Goal: Navigation & Orientation: Find specific page/section

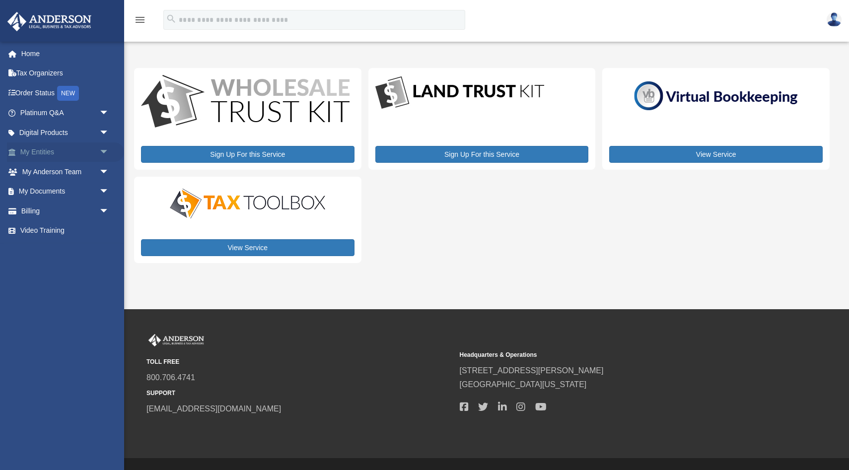
click at [103, 150] on span "arrow_drop_down" at bounding box center [109, 152] width 20 height 20
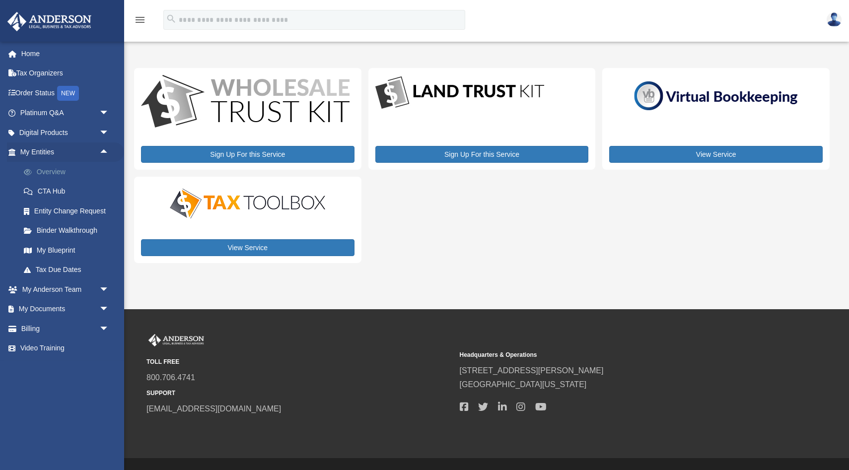
click at [59, 175] on link "Overview" at bounding box center [69, 172] width 110 height 20
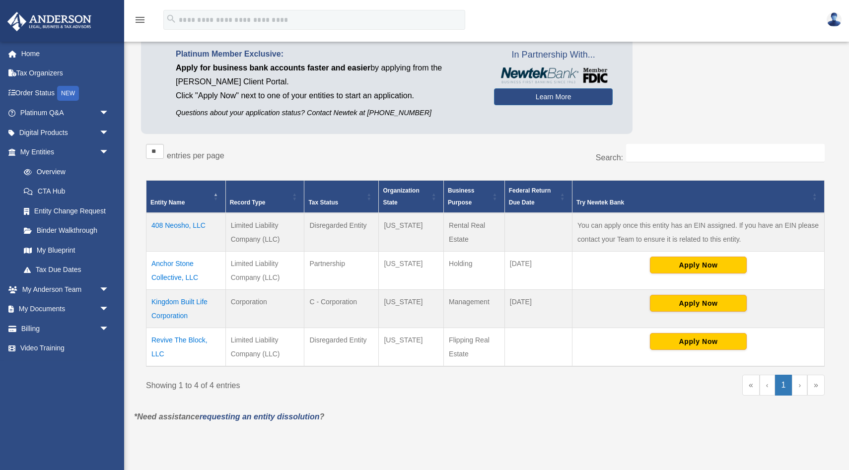
scroll to position [82, 0]
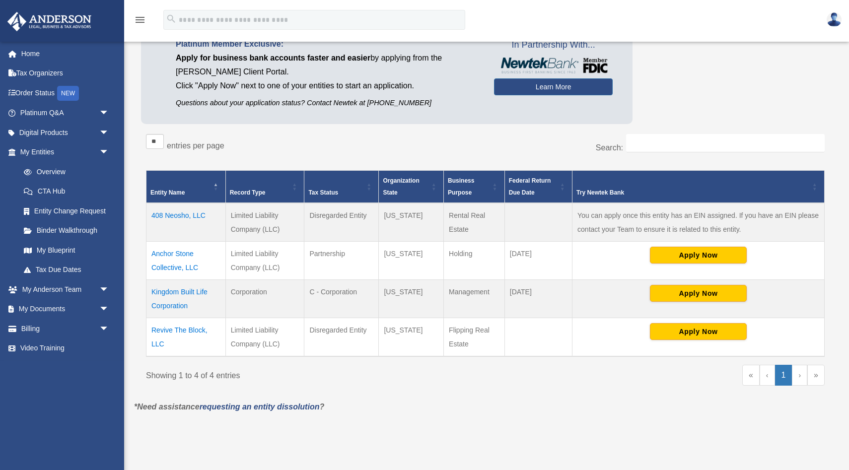
drag, startPoint x: 450, startPoint y: 254, endPoint x: 484, endPoint y: 254, distance: 34.2
click at [484, 254] on td "Holding" at bounding box center [474, 261] width 61 height 38
click at [670, 131] on div "** ** ** *** entries per page Search: Entity Name Record Type Tax Status Organi…" at bounding box center [485, 264] width 688 height 271
drag, startPoint x: 469, startPoint y: 348, endPoint x: 444, endPoint y: 332, distance: 29.7
click at [444, 332] on td "Flipping Real Estate" at bounding box center [474, 337] width 61 height 39
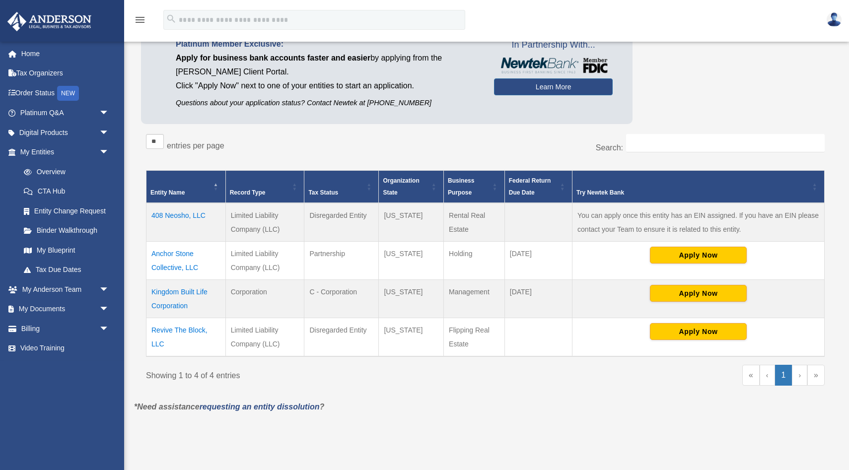
click at [506, 421] on div "Do you really want to log out? Yes No Entities, Trusts, and Deeds Active Entiti…" at bounding box center [485, 205] width 717 height 448
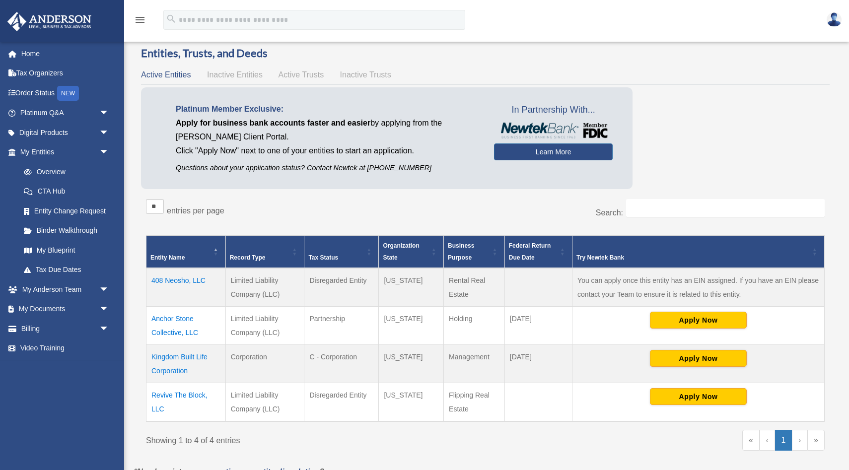
scroll to position [18, 0]
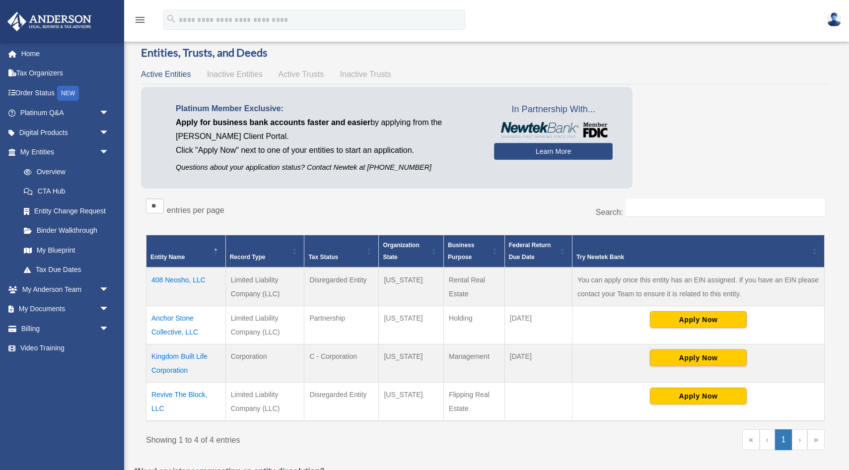
click at [307, 75] on span "Active Trusts" at bounding box center [301, 74] width 46 height 8
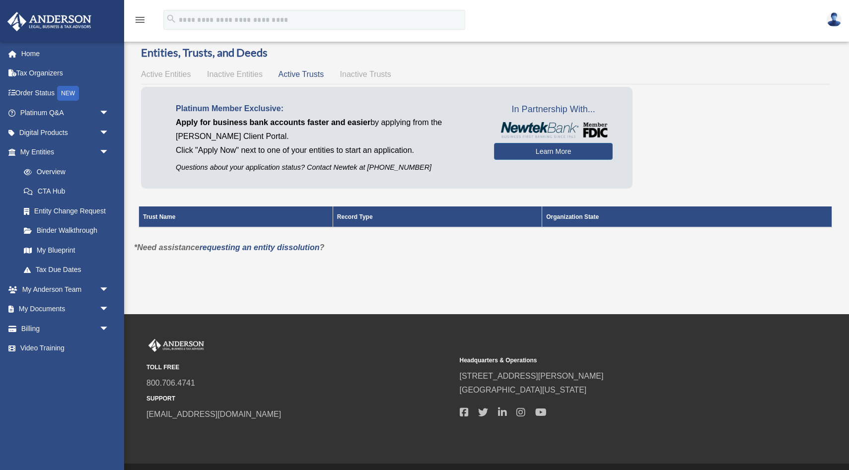
click at [366, 76] on span "Inactive Trusts" at bounding box center [365, 74] width 51 height 8
click at [249, 72] on span "Inactive Entities" at bounding box center [235, 74] width 56 height 8
click at [178, 75] on span "Active Entities" at bounding box center [166, 74] width 50 height 8
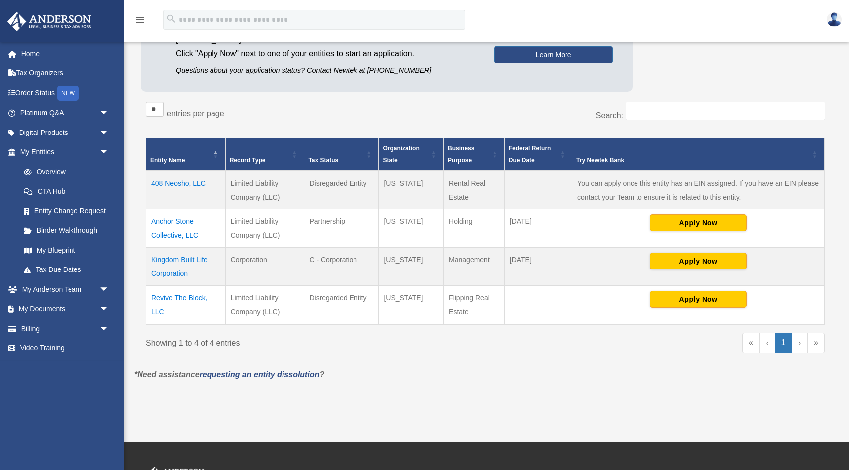
scroll to position [123, 0]
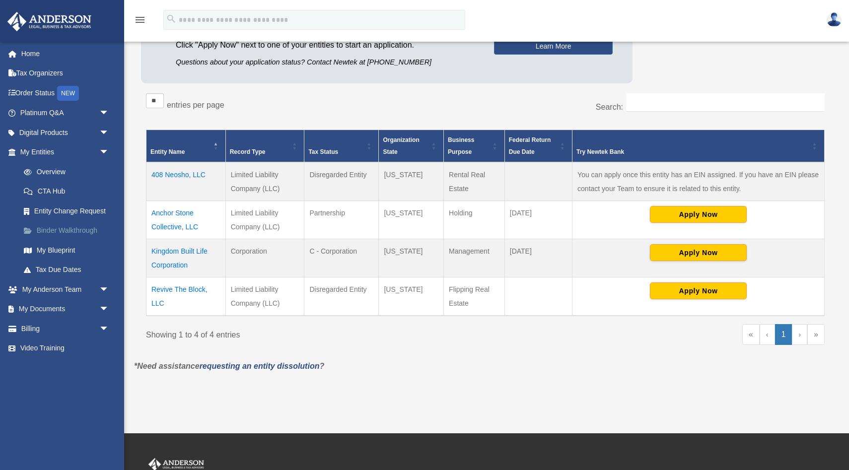
click at [79, 231] on link "Binder Walkthrough" at bounding box center [69, 231] width 110 height 20
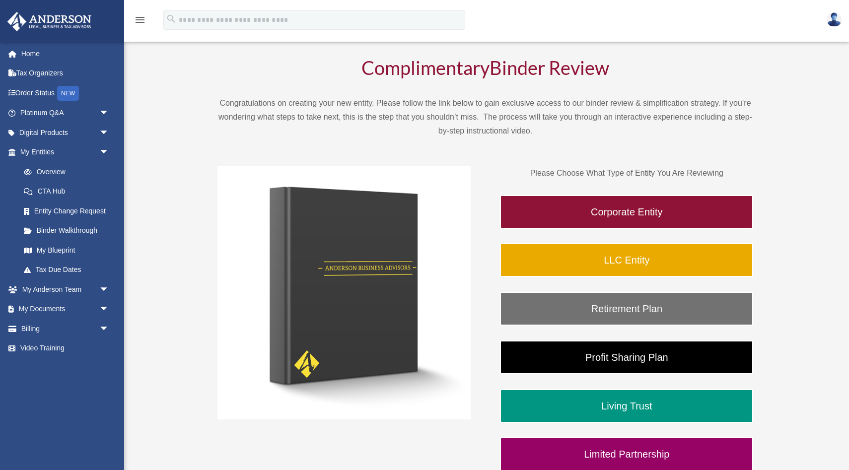
scroll to position [113, 0]
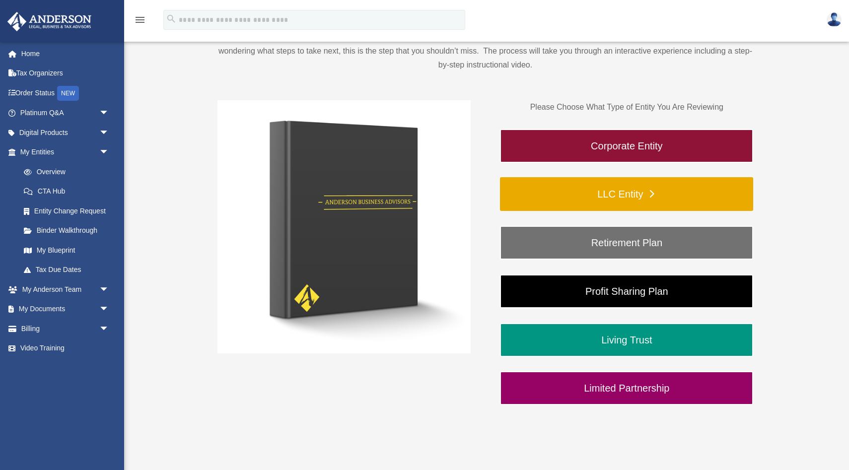
click at [643, 192] on link "LLC Entity" at bounding box center [626, 194] width 253 height 34
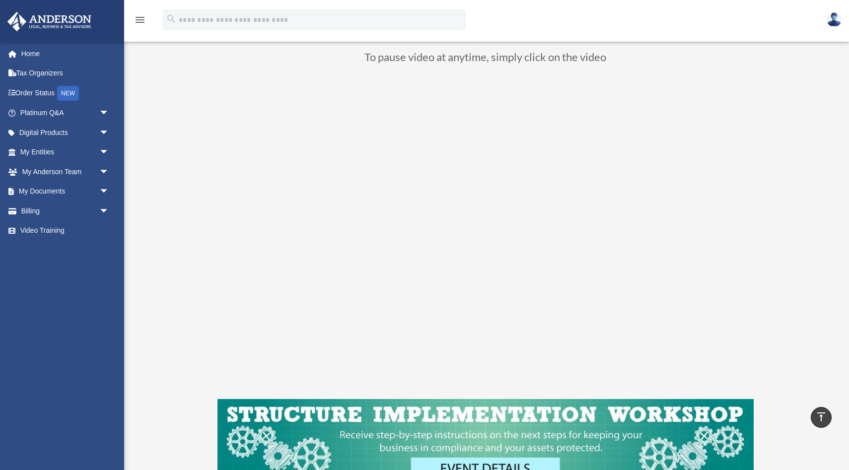
scroll to position [86, 0]
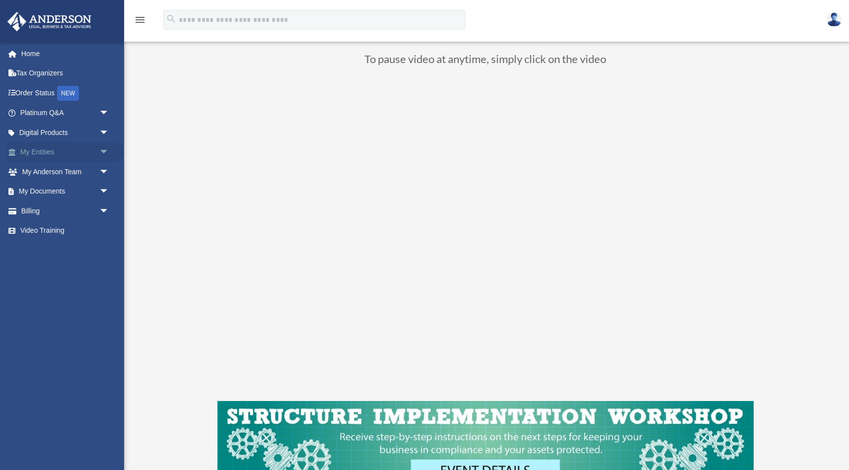
click at [51, 157] on link "My Entities arrow_drop_down" at bounding box center [65, 152] width 117 height 20
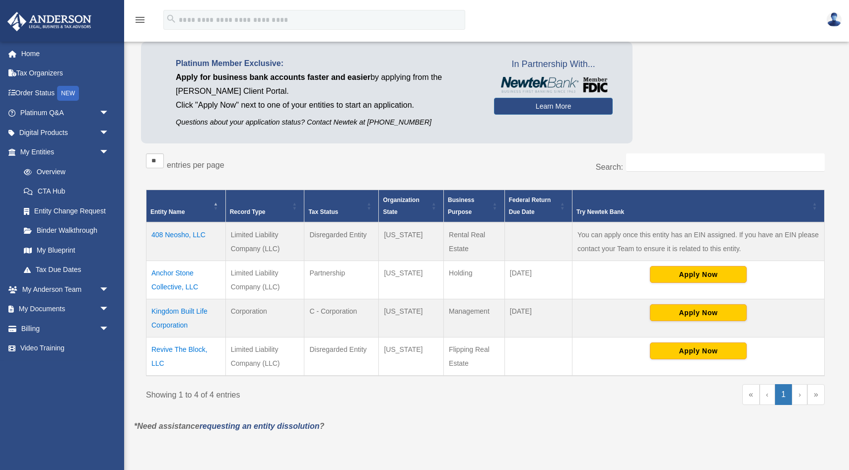
scroll to position [67, 0]
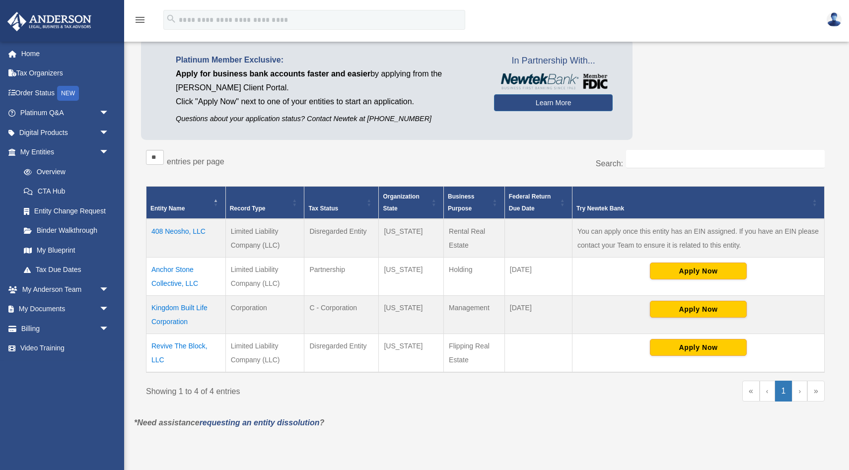
click at [179, 284] on td "Anchor Stone Collective, LLC" at bounding box center [185, 277] width 79 height 38
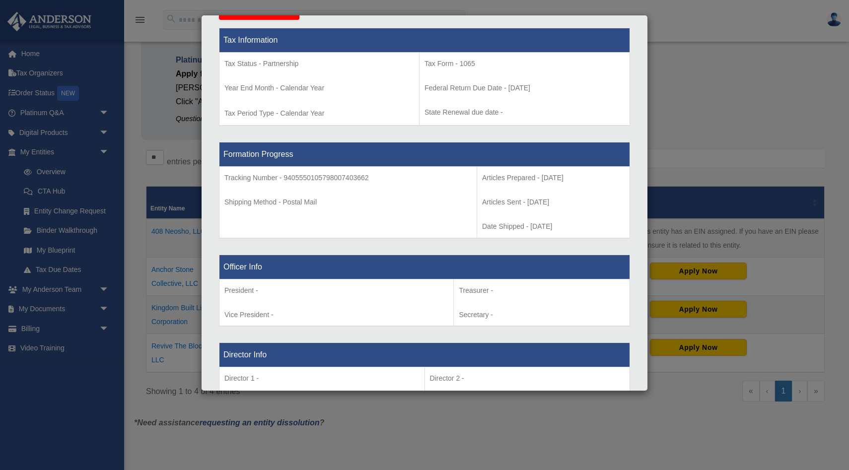
scroll to position [0, 0]
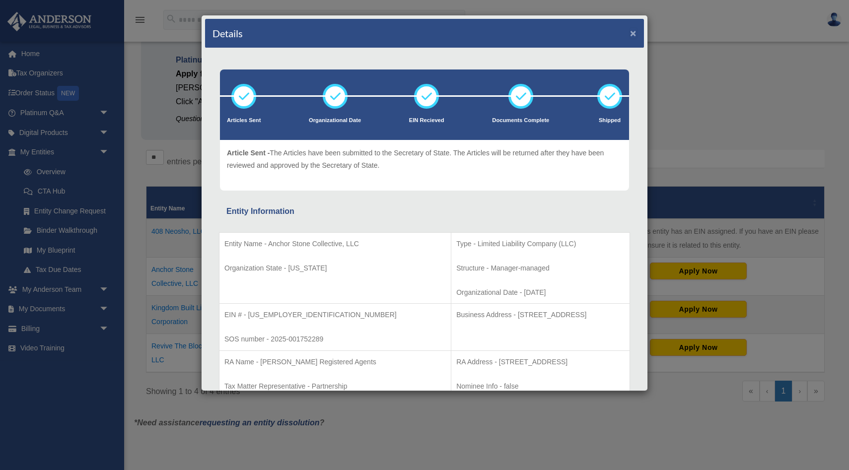
click at [633, 31] on button "×" at bounding box center [633, 33] width 6 height 10
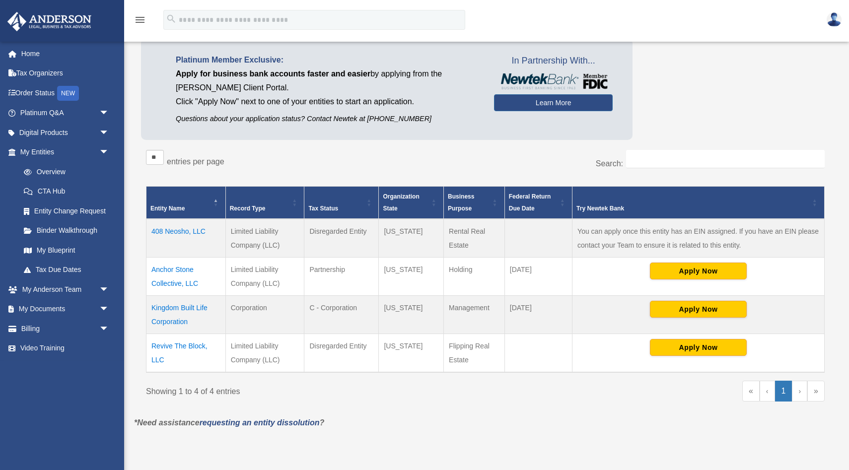
click at [176, 319] on td "Kingdom Built Life Corporation" at bounding box center [185, 315] width 79 height 38
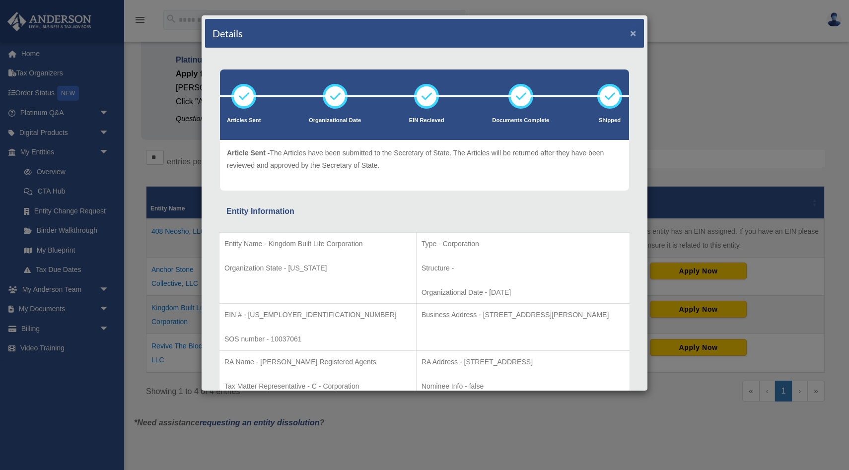
click at [636, 35] on button "×" at bounding box center [633, 33] width 6 height 10
